Goal: Transaction & Acquisition: Book appointment/travel/reservation

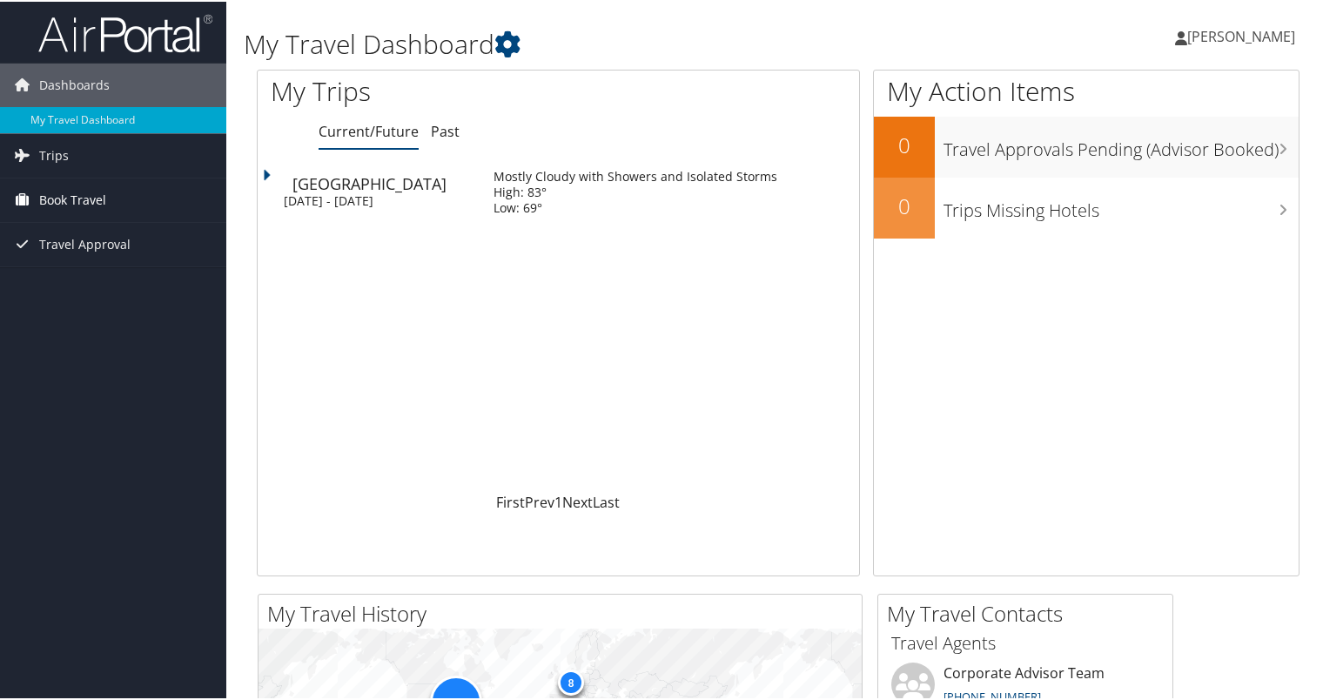
click at [104, 205] on span "Book Travel" at bounding box center [72, 199] width 67 height 44
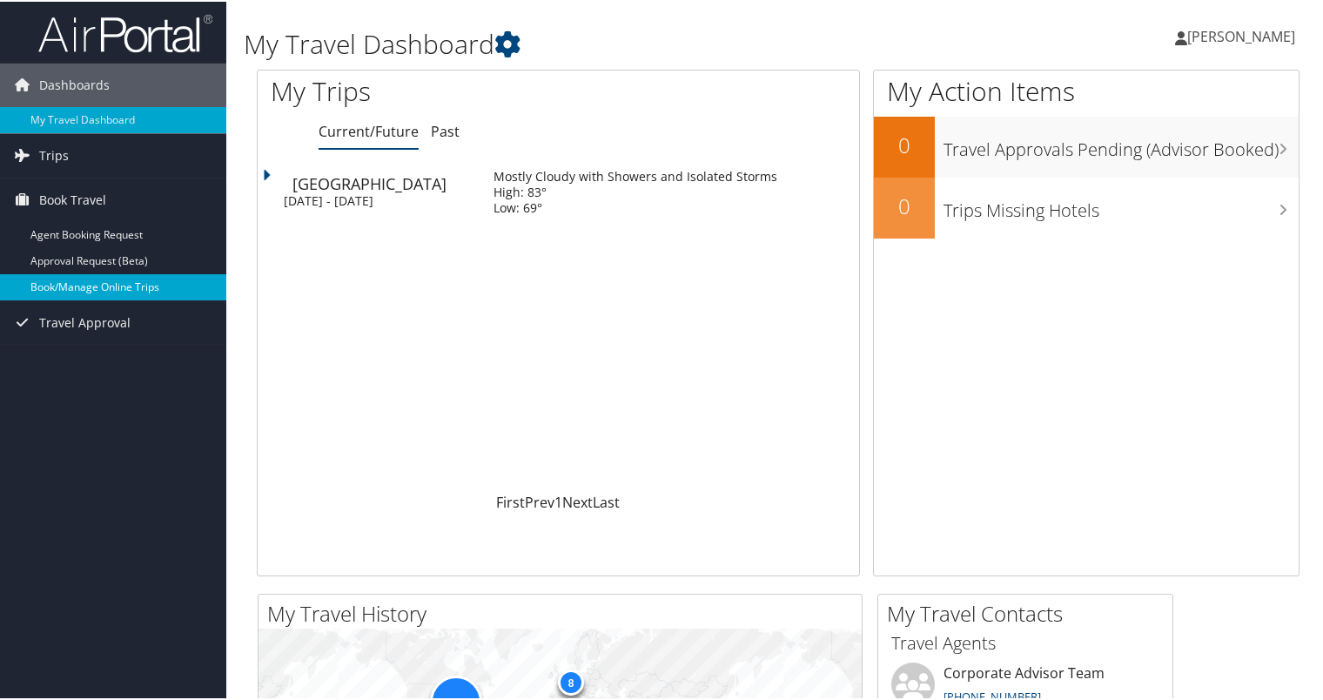
click at [94, 289] on link "Book/Manage Online Trips" at bounding box center [113, 285] width 226 height 26
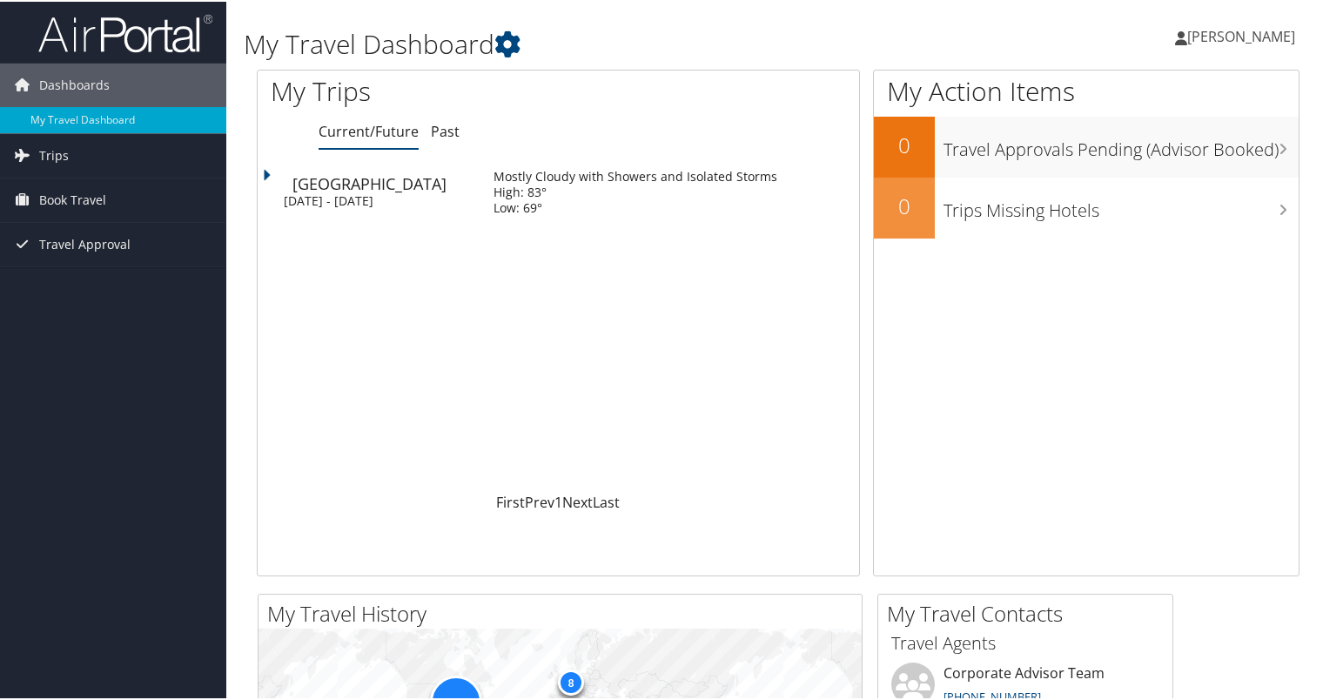
click at [1224, 37] on span "[PERSON_NAME]" at bounding box center [1241, 34] width 108 height 19
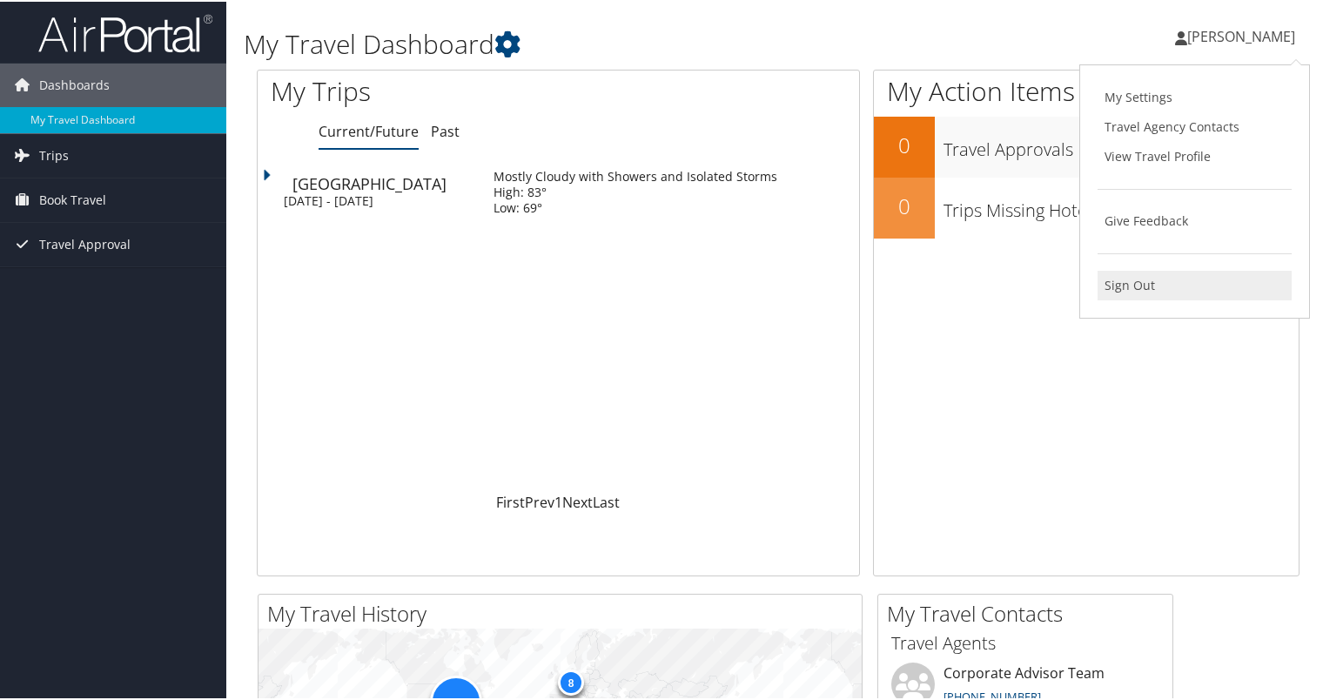
click at [1138, 282] on link "Sign Out" at bounding box center [1194, 284] width 194 height 30
